Goal: Check status: Check status

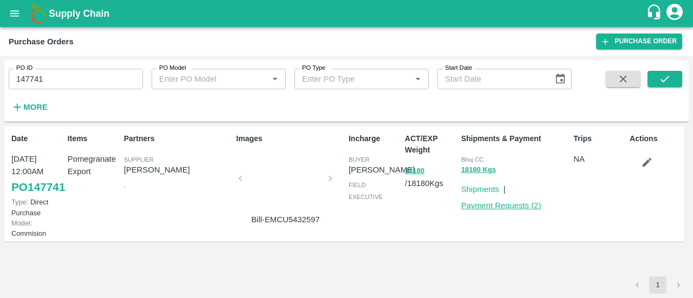
click at [518, 209] on link "Payment Requests ( 2 )" at bounding box center [501, 205] width 80 height 9
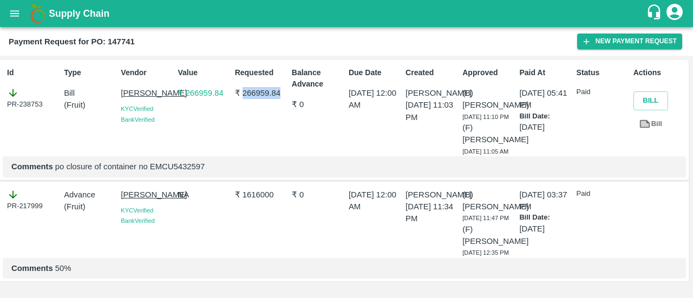
drag, startPoint x: 241, startPoint y: 90, endPoint x: 279, endPoint y: 100, distance: 39.1
click at [279, 100] on div "Requested ₹ 266959.84" at bounding box center [258, 110] width 57 height 94
copy p "266959.84"
click at [253, 201] on p "₹ 1616000" at bounding box center [261, 195] width 52 height 12
copy p "1616000"
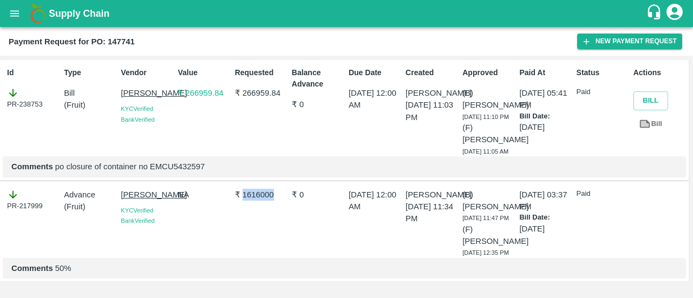
click at [253, 201] on p "₹ 1616000" at bounding box center [261, 195] width 52 height 12
click at [643, 121] on icon at bounding box center [645, 124] width 8 height 6
